Goal: Information Seeking & Learning: Learn about a topic

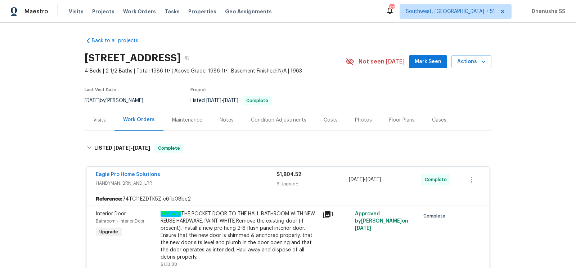
click at [137, 12] on span "Work Orders" at bounding box center [139, 11] width 33 height 7
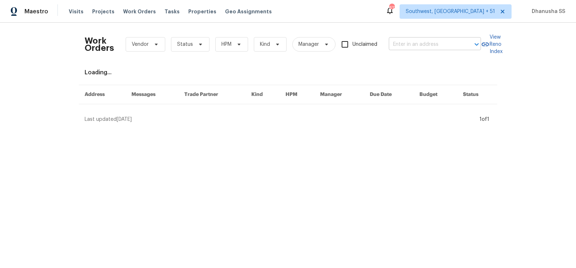
click at [420, 48] on input "text" at bounding box center [425, 44] width 72 height 11
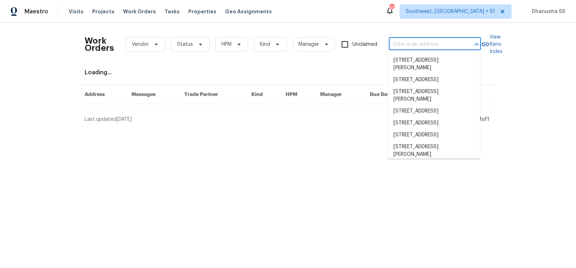
paste input "[STREET_ADDRESS]"
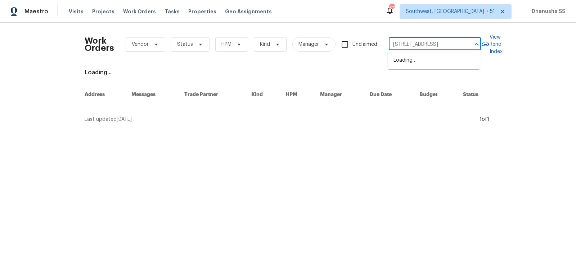
type input "[STREET_ADDRESS]"
click at [415, 59] on li "[STREET_ADDRESS]" at bounding box center [434, 60] width 92 height 12
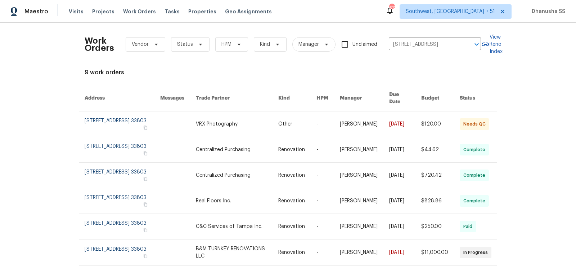
click at [256, 123] on link at bounding box center [237, 123] width 82 height 25
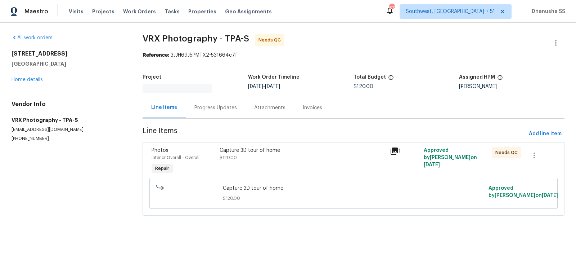
click at [27, 82] on div "[STREET_ADDRESS] Home details" at bounding box center [69, 66] width 114 height 33
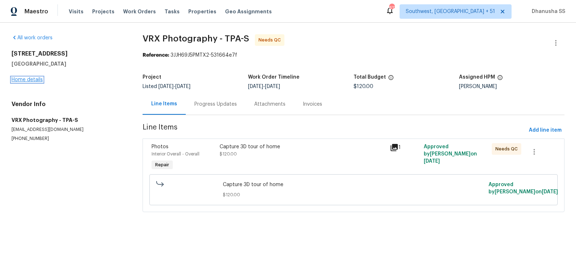
click at [28, 80] on link "Home details" at bounding box center [27, 79] width 31 height 5
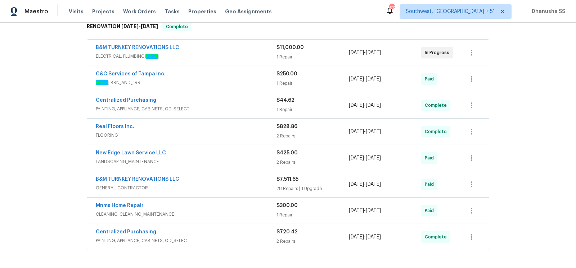
scroll to position [222, 0]
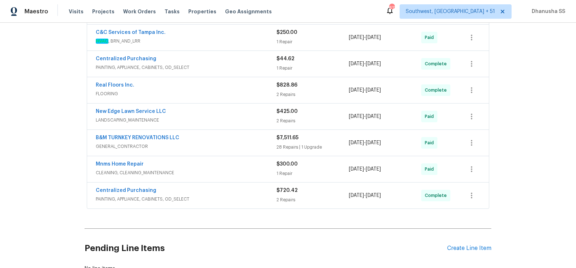
click at [237, 110] on div "New Edge Lawn Service LLC" at bounding box center [186, 112] width 181 height 9
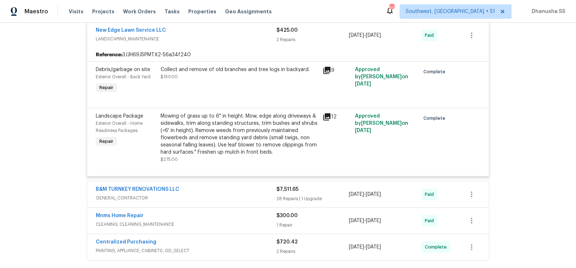
scroll to position [195, 0]
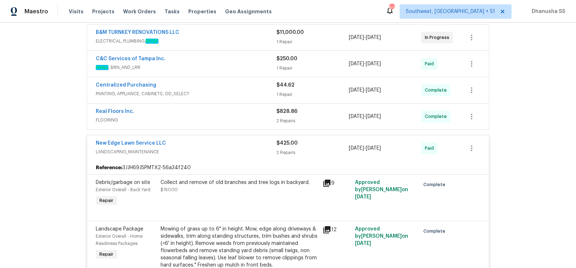
click at [237, 110] on div "Real Floors Inc." at bounding box center [186, 112] width 181 height 9
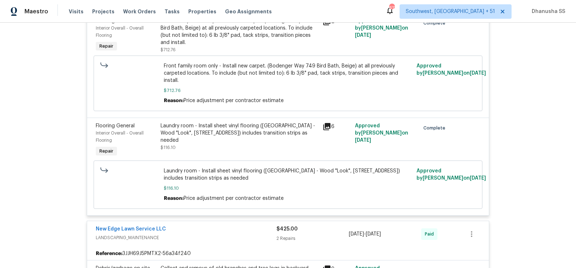
scroll to position [287, 0]
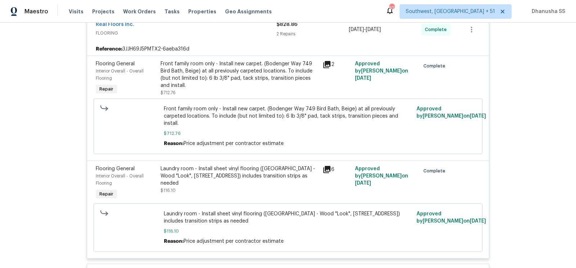
click at [228, 82] on div "Front family room only - Install new carpet. (Bodenger Way 749 Bird Bath, Beige…" at bounding box center [240, 74] width 158 height 29
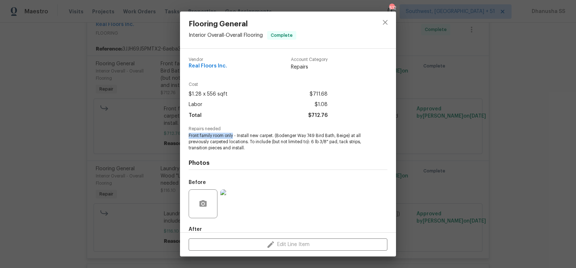
drag, startPoint x: 188, startPoint y: 138, endPoint x: 235, endPoint y: 137, distance: 47.2
click at [235, 137] on div "Vendor Real Floors Inc. Account Category Repairs Cost $1.28 x 556 sqft $711.68 …" at bounding box center [288, 140] width 216 height 183
copy span "Front family room only"
click at [390, 25] on button "close" at bounding box center [385, 22] width 17 height 17
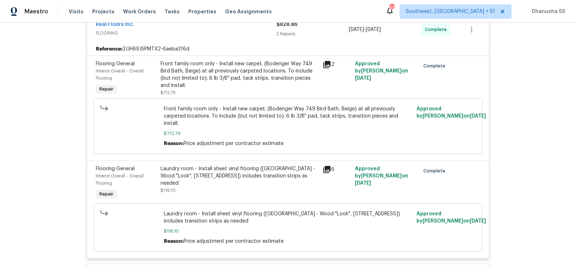
click at [214, 170] on div "Laundry room - Install sheet vinyl flooring ([GEOGRAPHIC_DATA] - Wood "Look", […" at bounding box center [240, 176] width 158 height 22
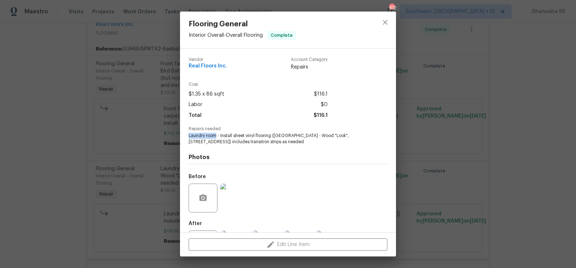
drag, startPoint x: 217, startPoint y: 136, endPoint x: 189, endPoint y: 136, distance: 28.1
click at [189, 136] on span "Laundry room - Install sheet vinyl flooring ([GEOGRAPHIC_DATA] - Wood "Look", […" at bounding box center [278, 139] width 179 height 12
copy span "Laundry room"
click at [385, 24] on icon "close" at bounding box center [385, 22] width 9 height 9
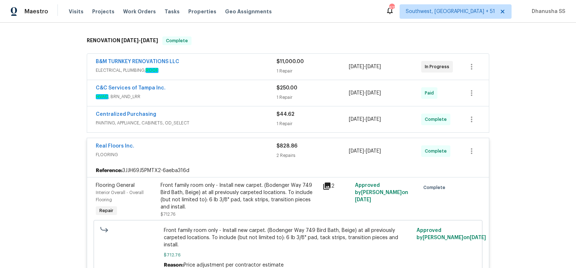
scroll to position [166, 0]
click at [252, 116] on div "Centralized Purchasing" at bounding box center [186, 115] width 181 height 9
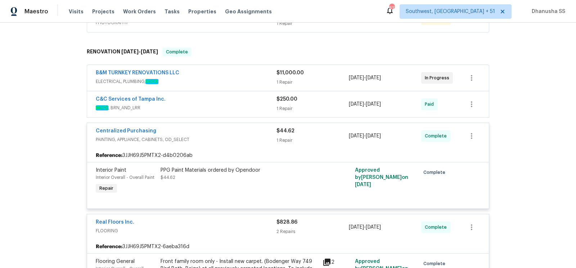
scroll to position [147, 0]
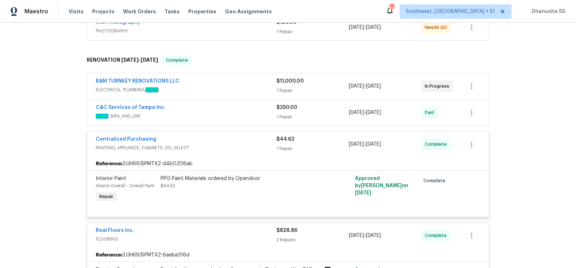
click at [253, 112] on span "HVAC , BRN_AND_LRR" at bounding box center [186, 115] width 181 height 7
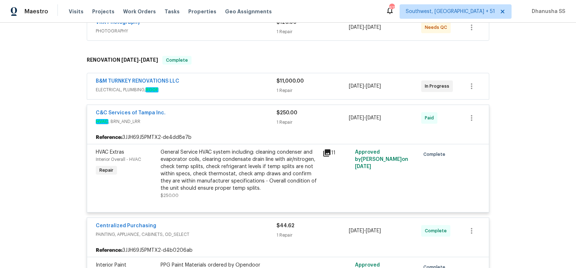
scroll to position [123, 0]
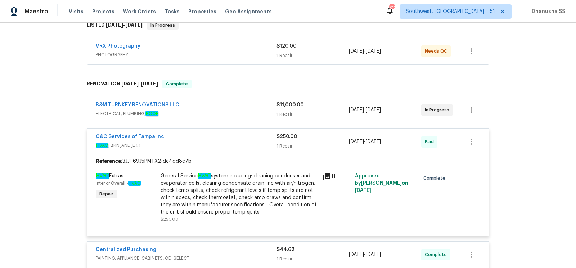
click at [251, 111] on span "ELECTRICAL, PLUMBING, ROOF" at bounding box center [186, 113] width 181 height 7
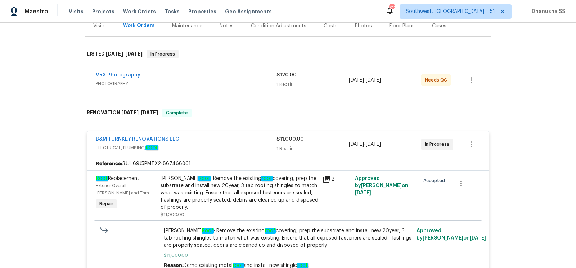
scroll to position [73, 0]
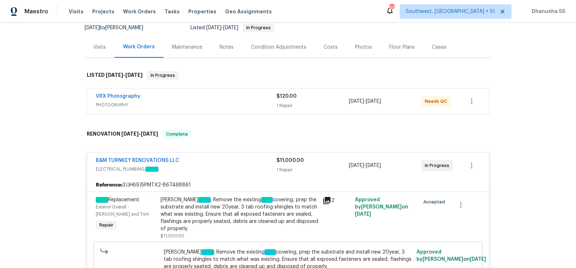
click at [250, 110] on div "VRX Photography PHOTOGRAPHY $120.00 1 Repair [DATE] - [DATE] Needs QC" at bounding box center [288, 101] width 402 height 26
click at [248, 105] on span "PHOTOGRAPHY" at bounding box center [186, 104] width 181 height 7
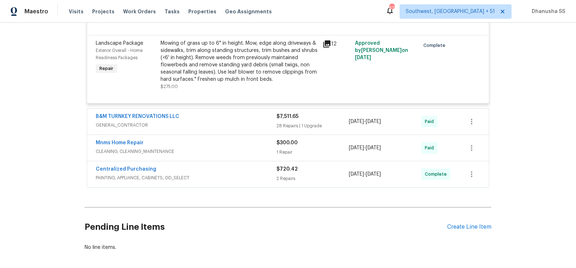
scroll to position [982, 0]
